Goal: Navigation & Orientation: Find specific page/section

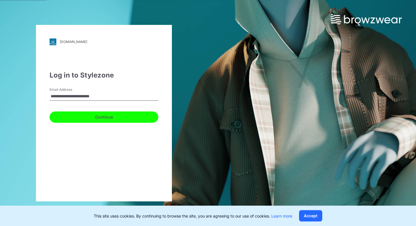
click at [112, 117] on button "Continue" at bounding box center [104, 117] width 109 height 11
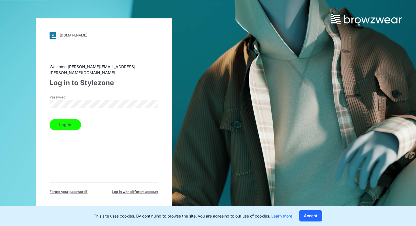
click at [68, 123] on button "Log in" at bounding box center [65, 124] width 31 height 11
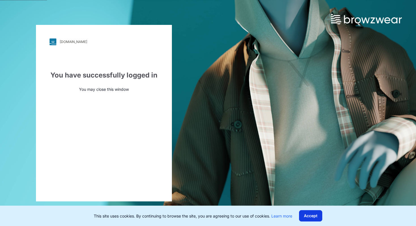
click at [316, 214] on button "Accept" at bounding box center [310, 215] width 23 height 11
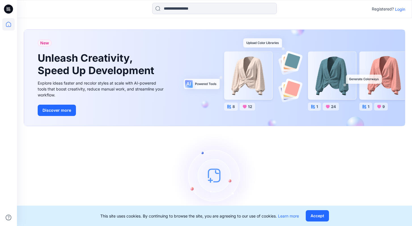
click at [400, 7] on p "Login" at bounding box center [400, 9] width 10 height 6
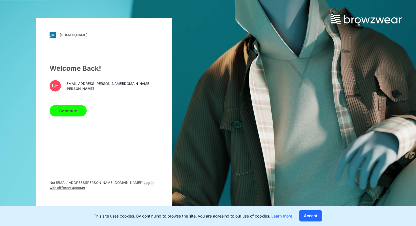
click at [72, 116] on button "Continue" at bounding box center [68, 110] width 37 height 11
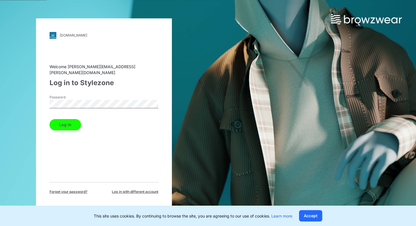
click at [60, 120] on button "Log in" at bounding box center [65, 124] width 31 height 11
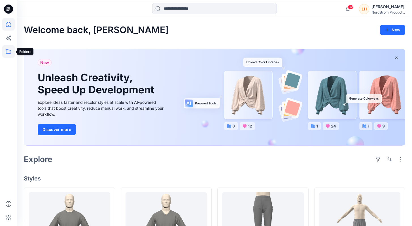
click at [9, 51] on icon at bounding box center [8, 51] width 12 height 12
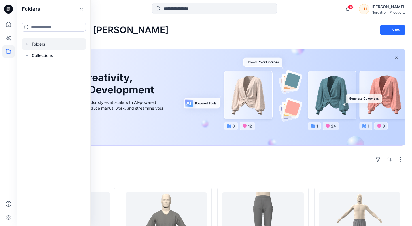
click at [43, 45] on div at bounding box center [54, 43] width 65 height 11
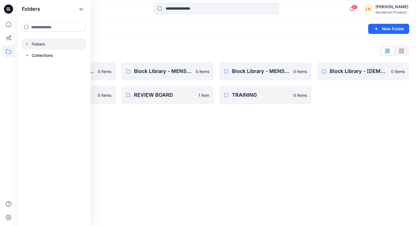
click at [166, 37] on div "Folders New Folder" at bounding box center [216, 29] width 399 height 22
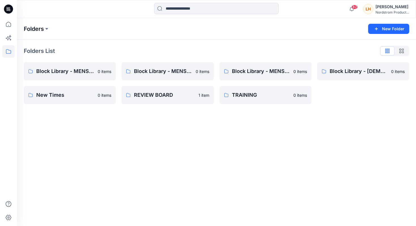
click at [38, 28] on p "Folders" at bounding box center [34, 29] width 20 height 8
click at [48, 29] on button at bounding box center [47, 29] width 6 height 8
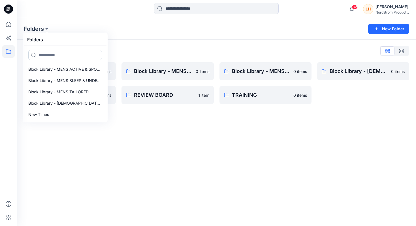
click at [72, 56] on input at bounding box center [65, 55] width 74 height 10
click at [7, 24] on icon at bounding box center [8, 24] width 12 height 12
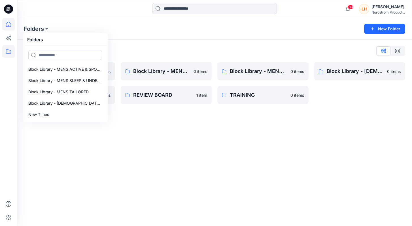
click at [7, 24] on icon at bounding box center [8, 24] width 12 height 12
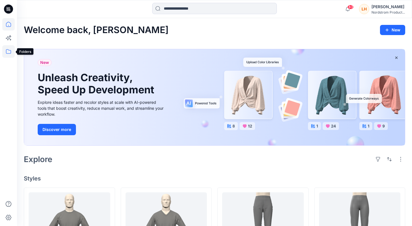
click at [10, 51] on icon at bounding box center [8, 51] width 12 height 12
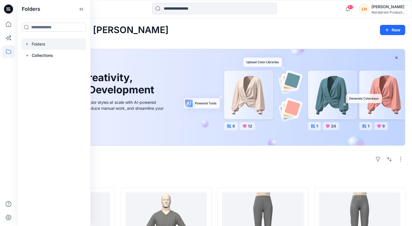
click at [38, 44] on div at bounding box center [54, 43] width 65 height 11
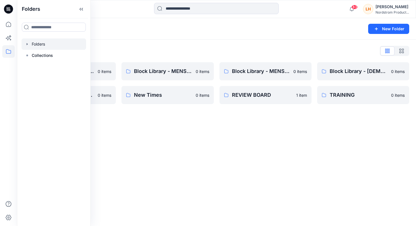
click at [177, 37] on div "Folders New Folder" at bounding box center [216, 29] width 399 height 22
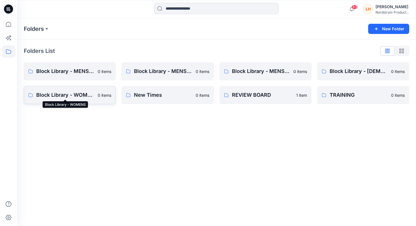
click at [89, 94] on p "Block Library - WOMENS" at bounding box center [65, 95] width 58 height 8
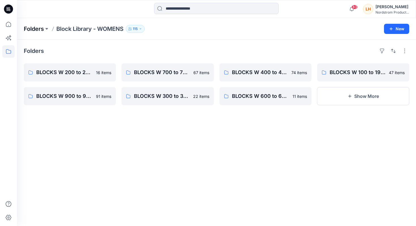
click at [36, 29] on p "Folders" at bounding box center [34, 29] width 20 height 8
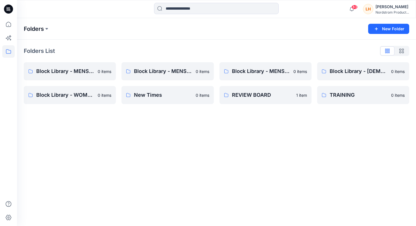
click at [38, 29] on p "Folders" at bounding box center [34, 29] width 20 height 8
click at [70, 93] on p "Block Library - WOMENS" at bounding box center [65, 95] width 58 height 8
